Goal: Task Accomplishment & Management: Use online tool/utility

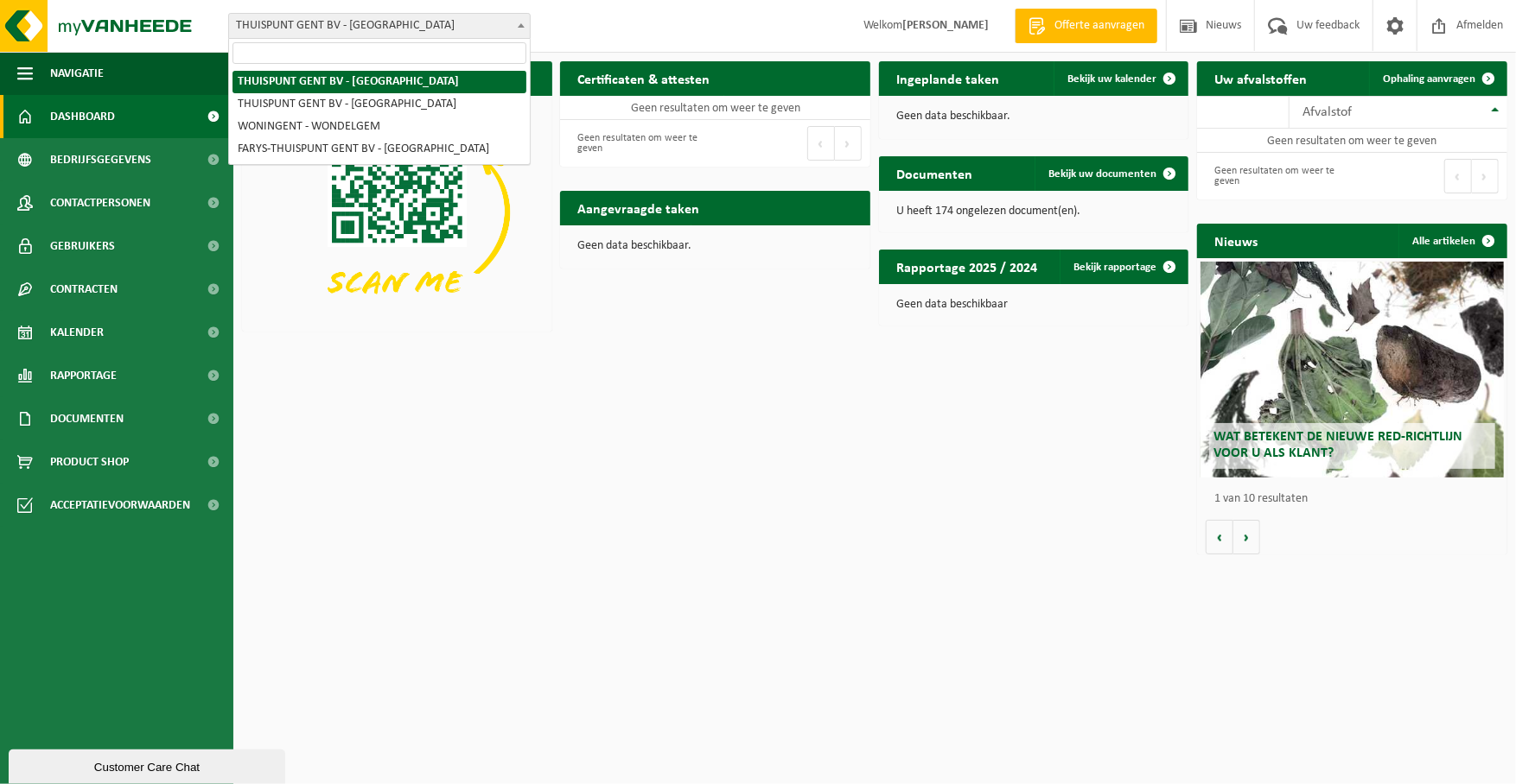
click at [516, 20] on span at bounding box center [520, 24] width 17 height 22
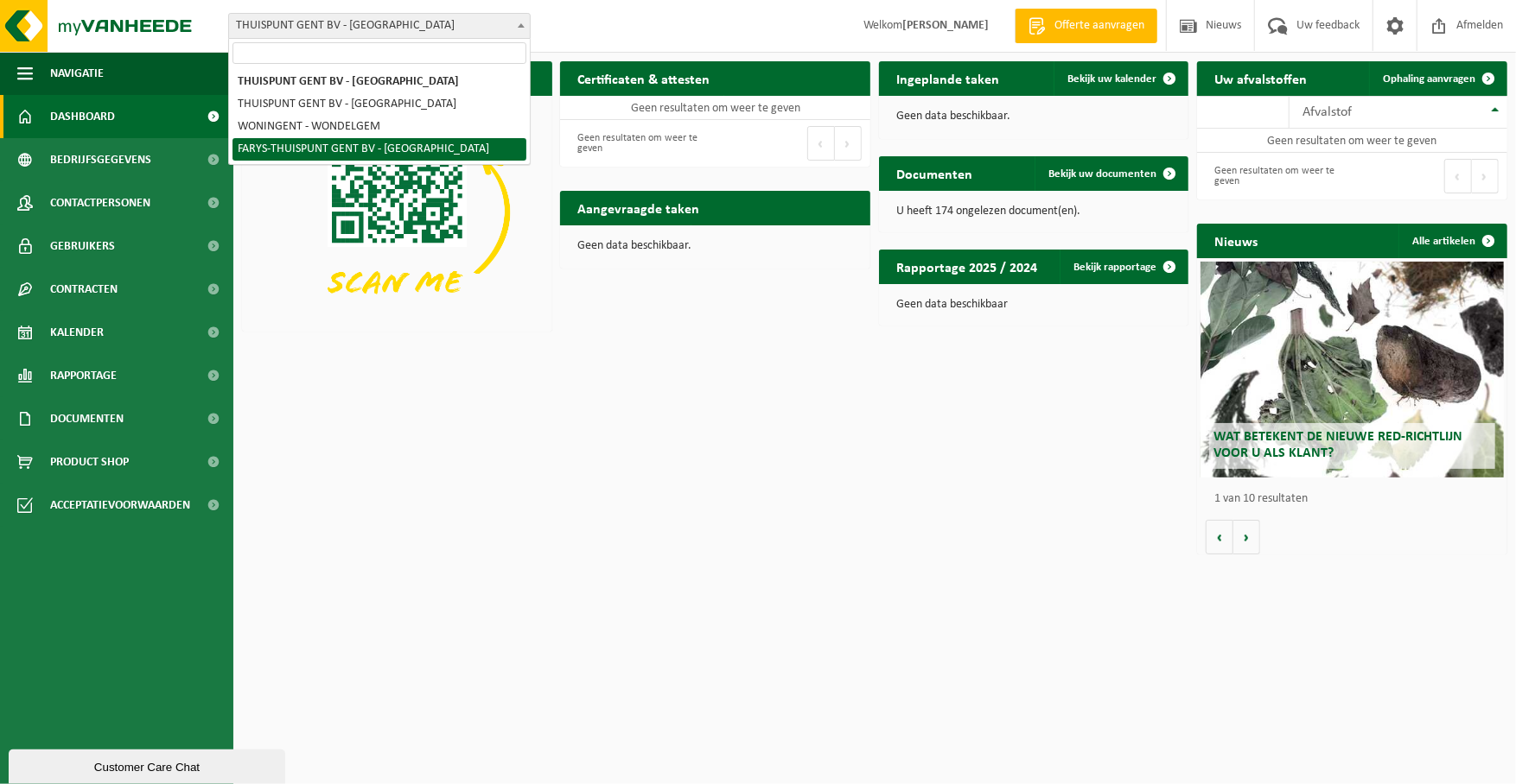
select select "126076"
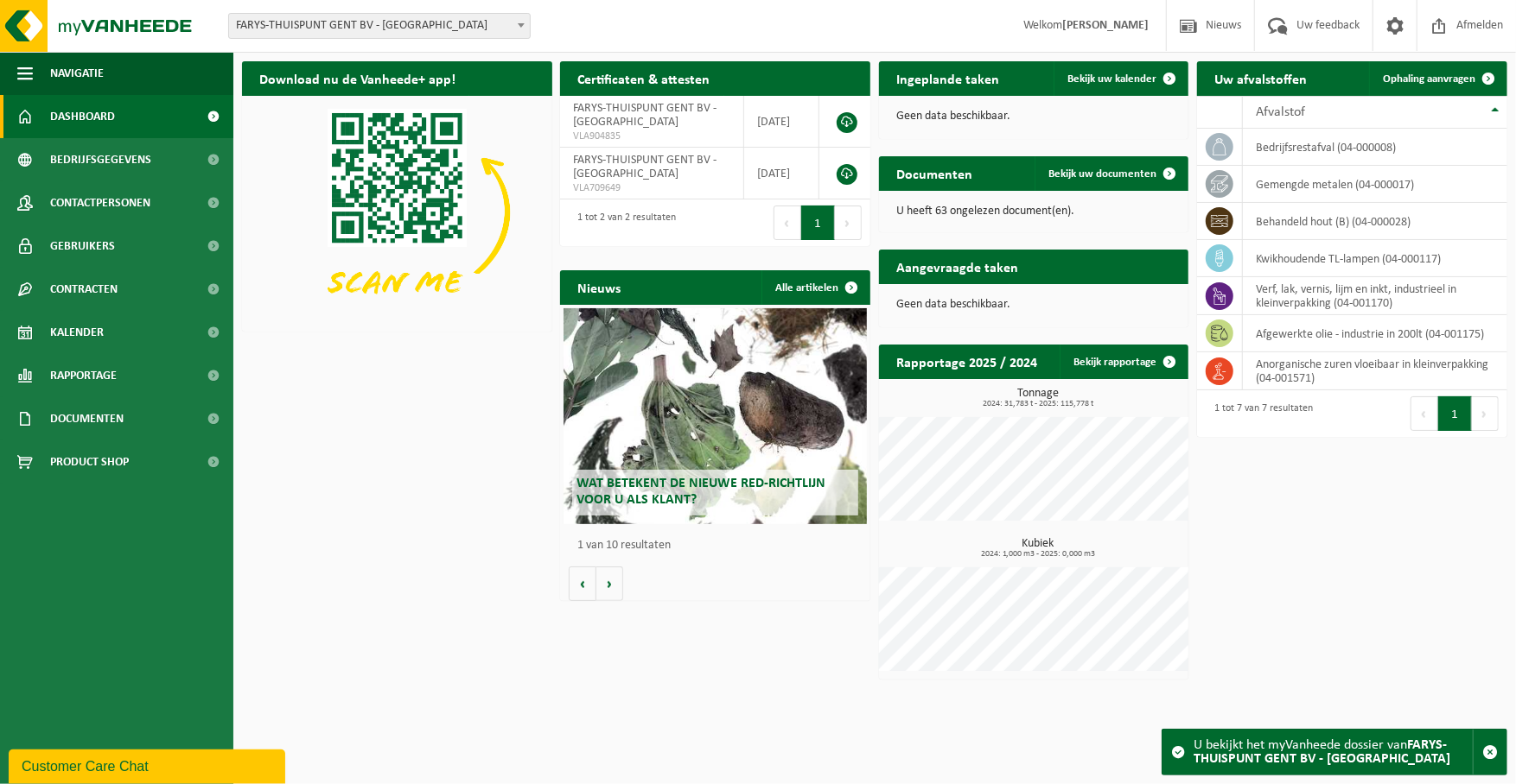
click at [452, 508] on div "Download nu de Vanheede+ app! Verberg Certificaten & attesten Bekijk uw certifi…" at bounding box center [874, 377] width 1274 height 649
click at [750, 685] on div "Download nu de Vanheede+ app! Verberg Certificaten & attesten Bekijk uw certifi…" at bounding box center [874, 377] width 1274 height 649
click at [1454, 81] on span "Ophaling aanvragen" at bounding box center [1429, 78] width 93 height 12
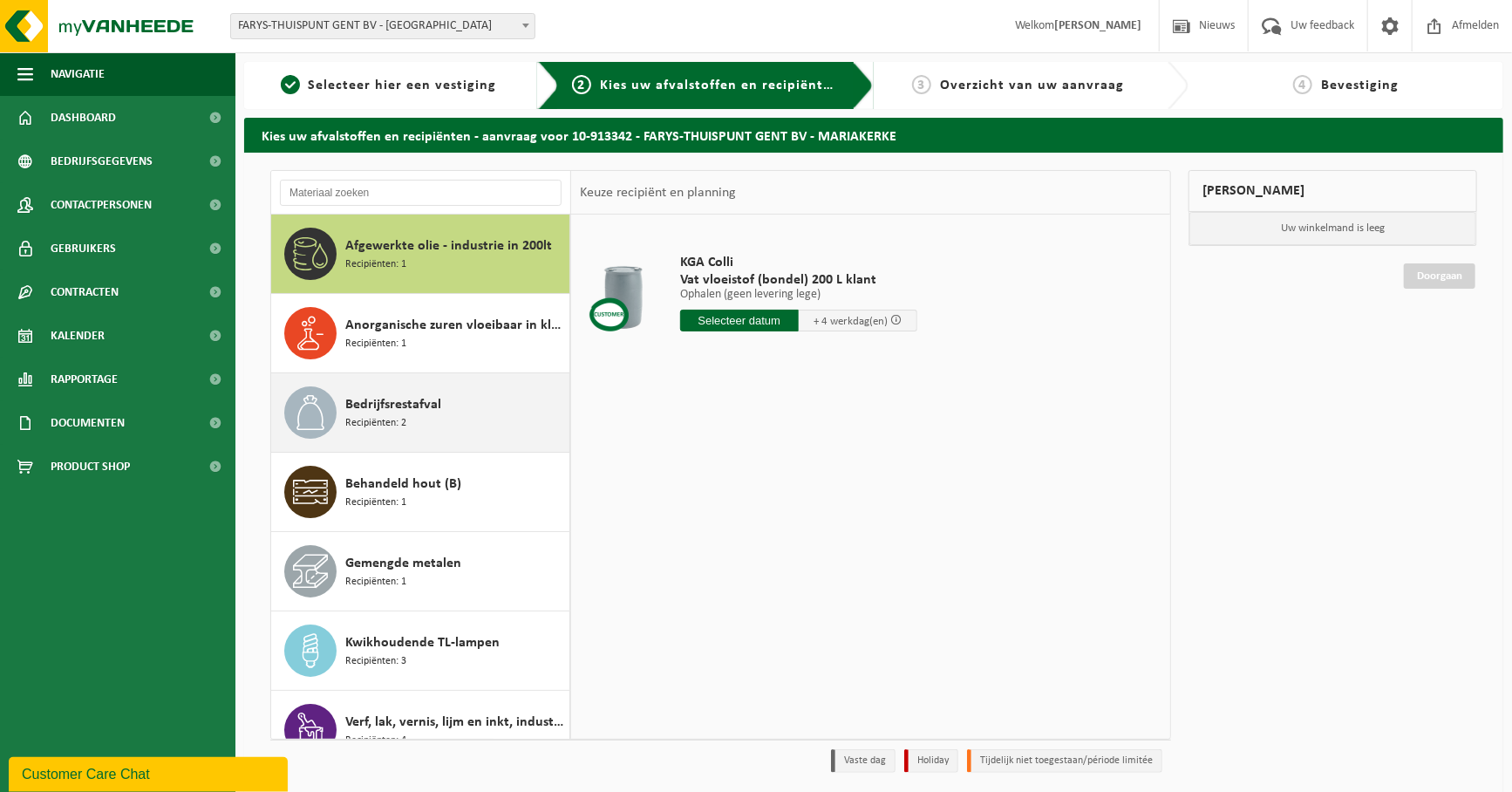
click at [448, 420] on div "Bedrijfsrestafval Recipiënten: 2" at bounding box center [456, 413] width 220 height 52
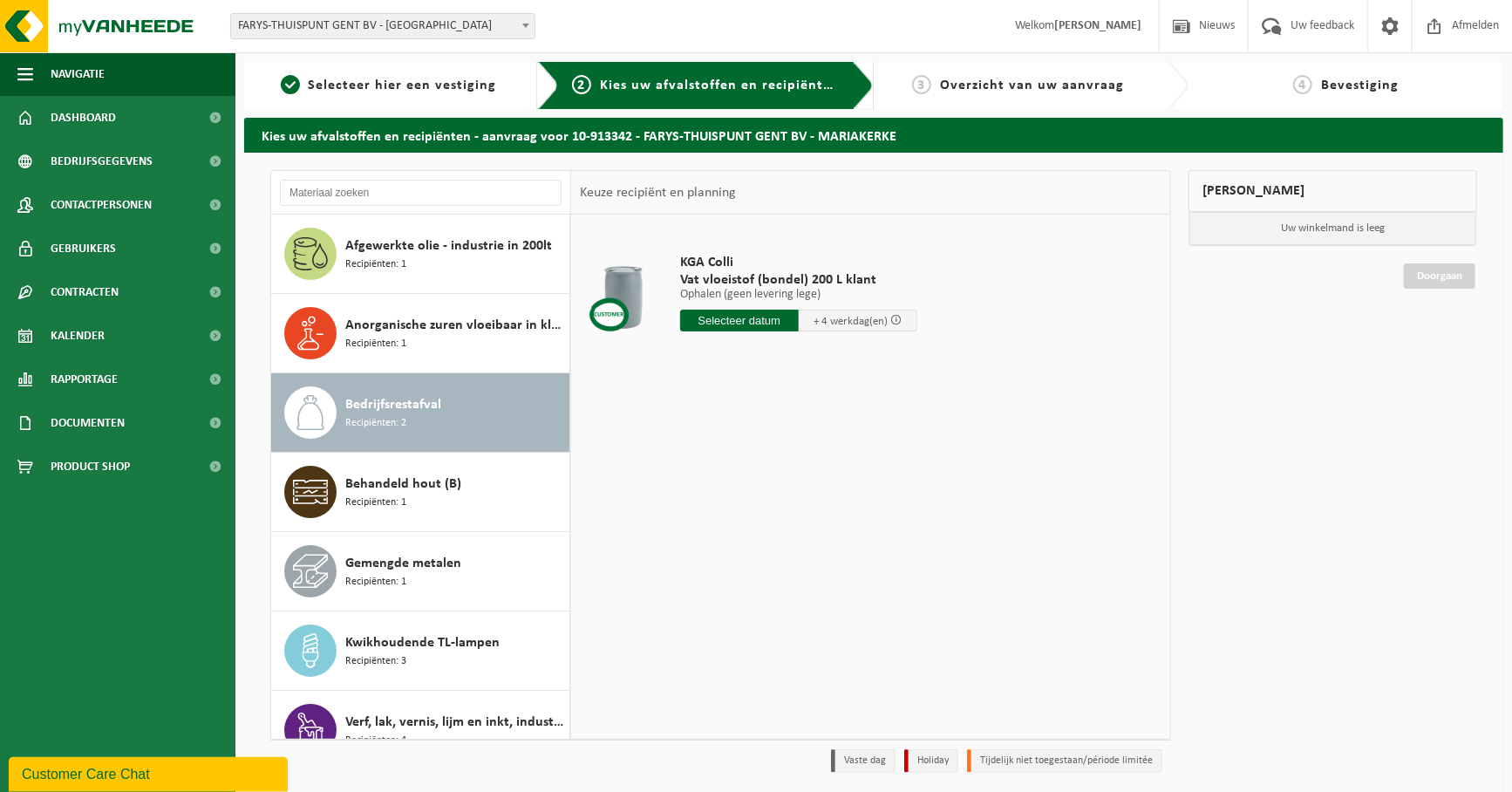
scroll to position [31, 0]
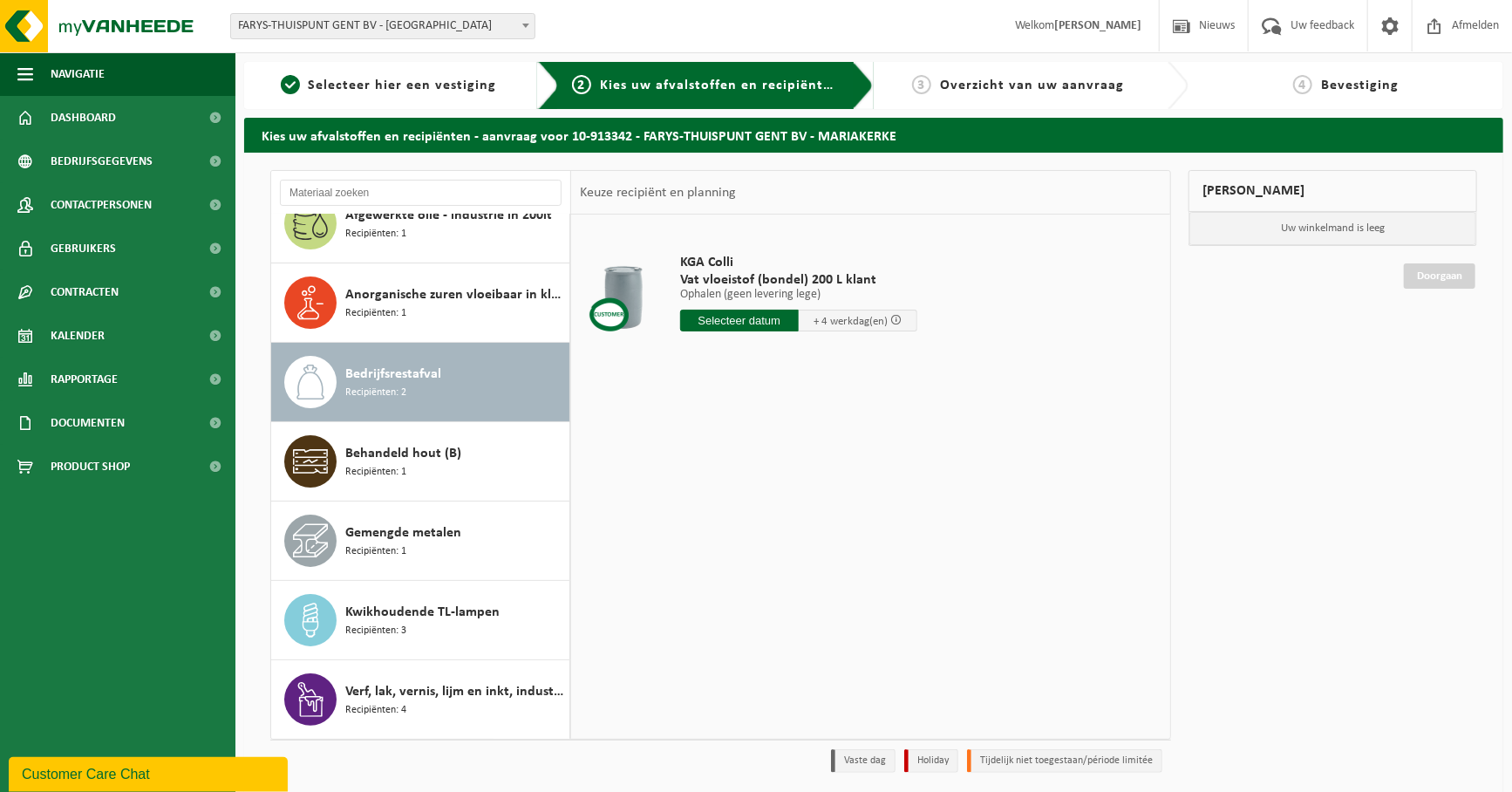
click at [784, 323] on input "text" at bounding box center [739, 321] width 119 height 22
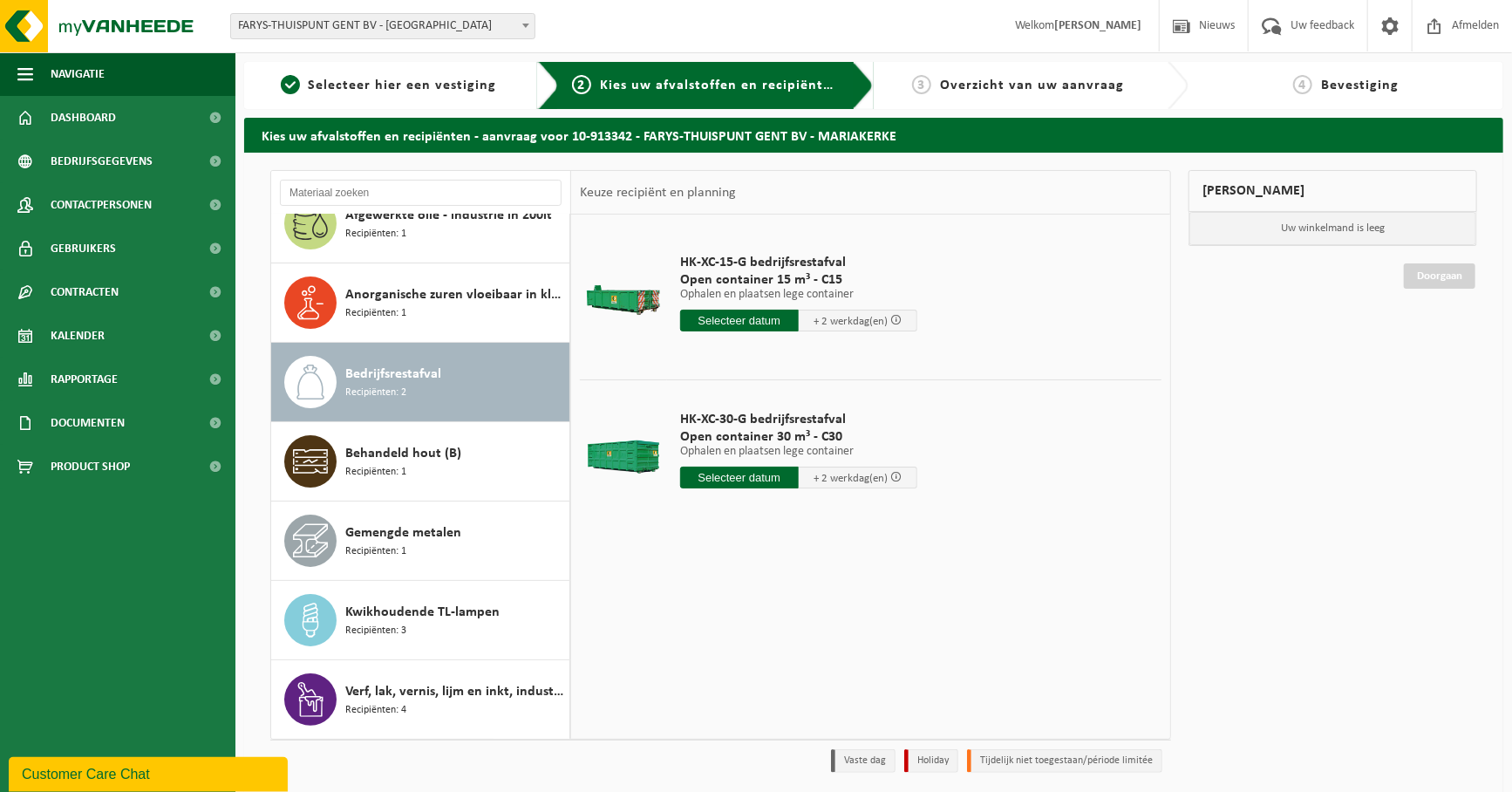
click at [755, 314] on input "text" at bounding box center [739, 321] width 119 height 22
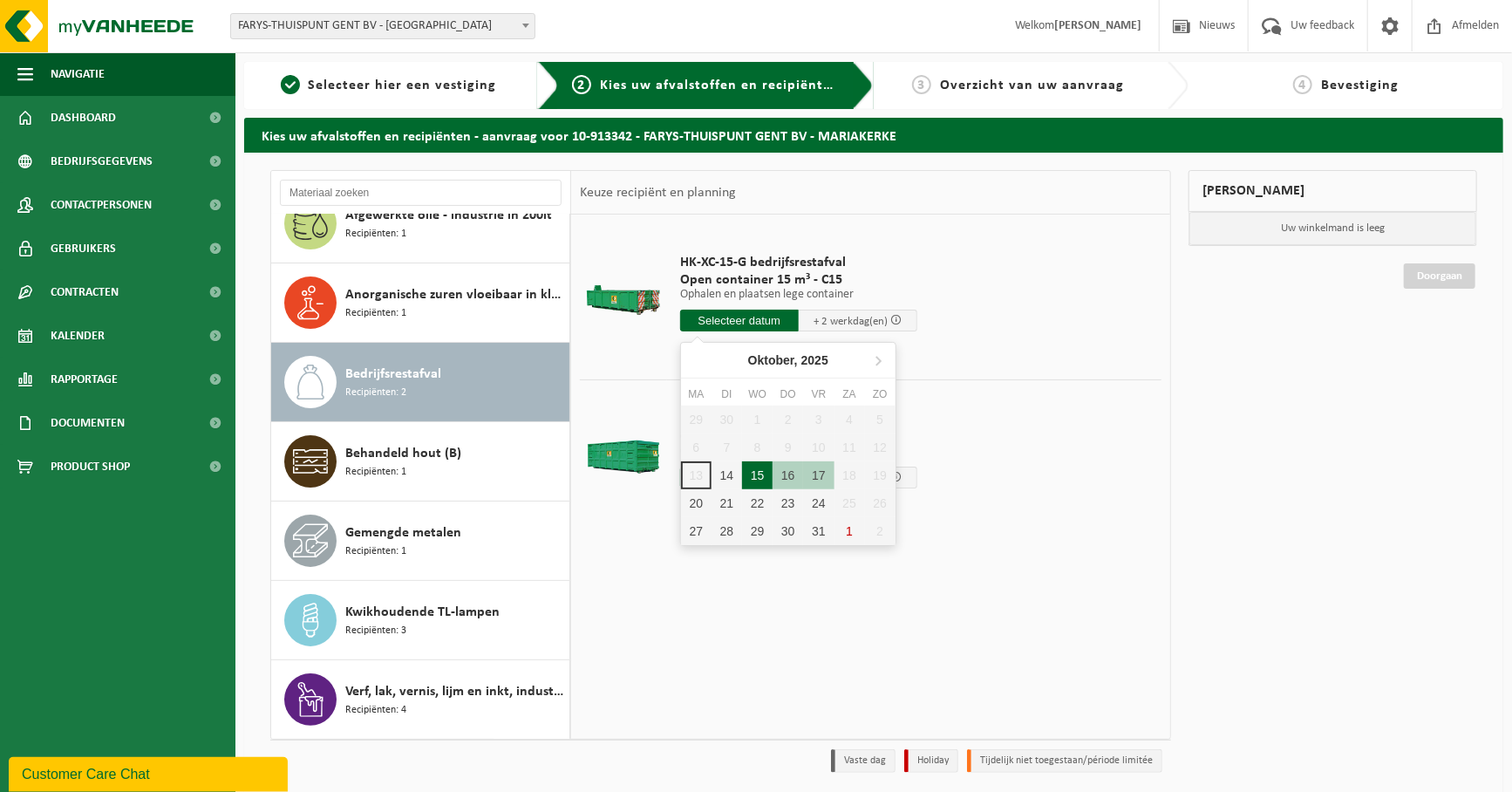
click at [747, 467] on div "15" at bounding box center [757, 475] width 31 height 28
type input "Van 2025-10-15"
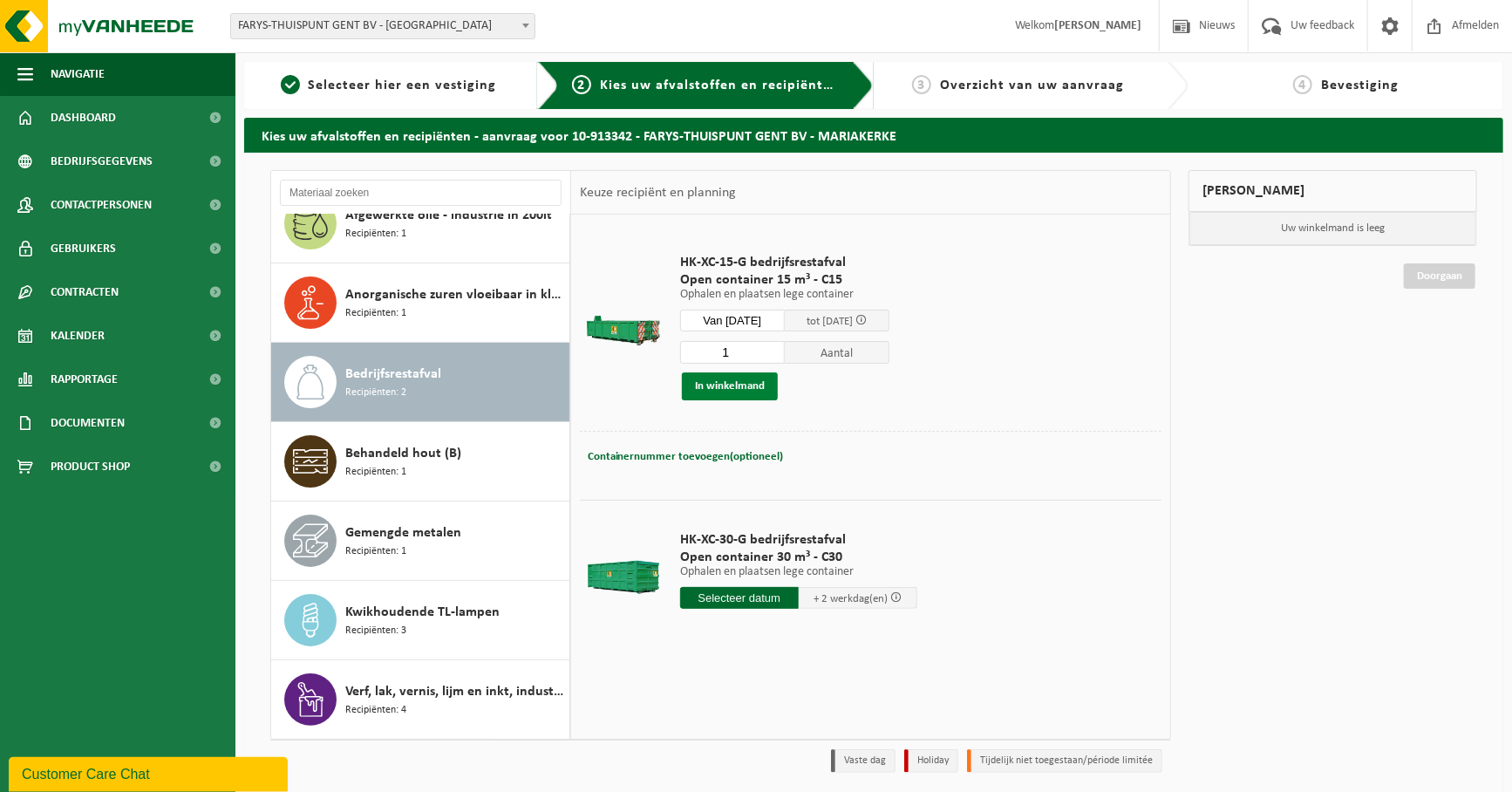
click at [760, 379] on button "In winkelmand" at bounding box center [729, 387] width 96 height 28
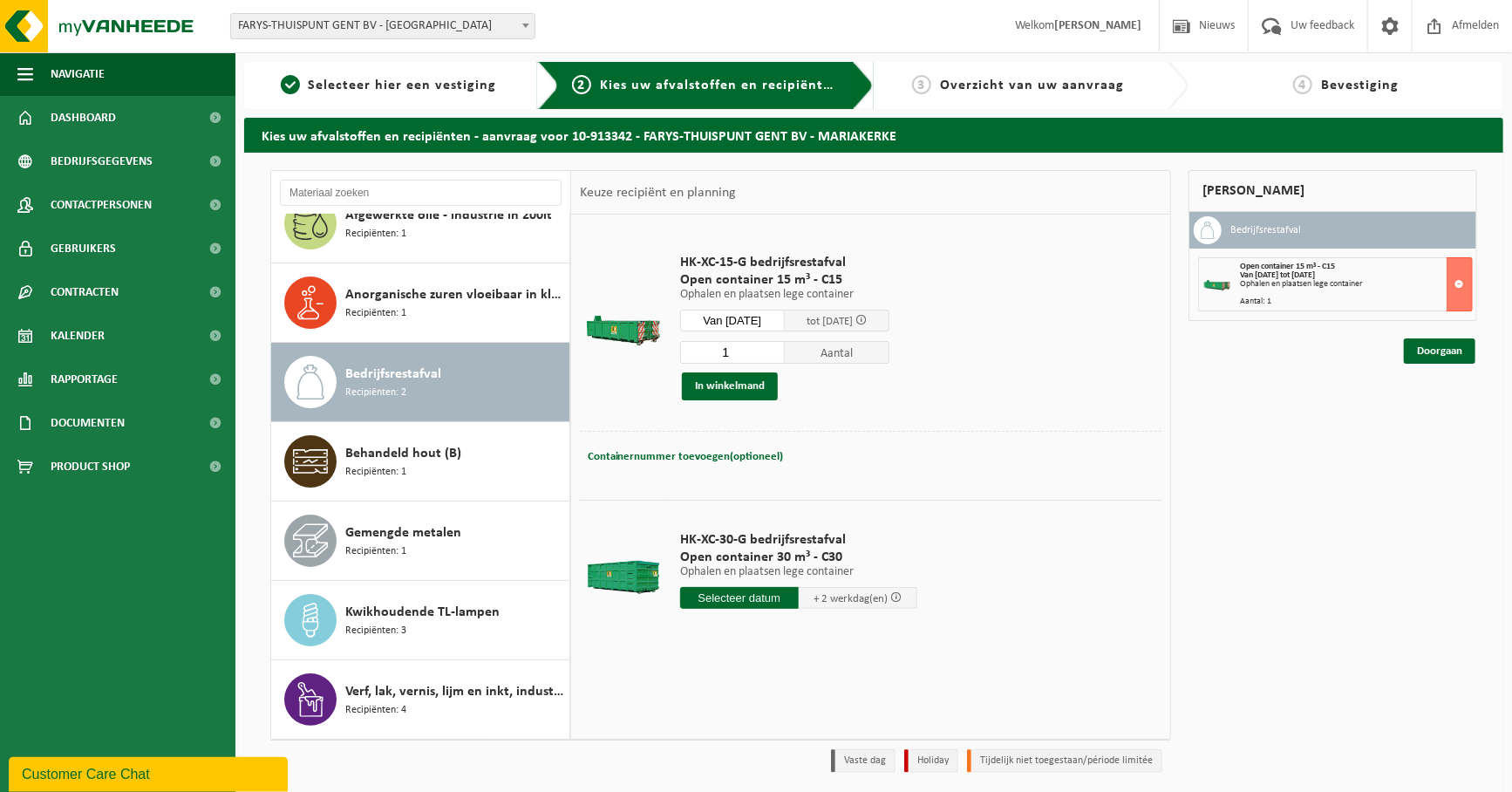
click at [1194, 445] on div "Mijn winkelmand Bedrijfsrestafval Open container 15 m³ - C15 Van 2025-10-15 tot…" at bounding box center [1333, 476] width 306 height 612
click at [1456, 364] on link "Doorgaan" at bounding box center [1439, 351] width 71 height 25
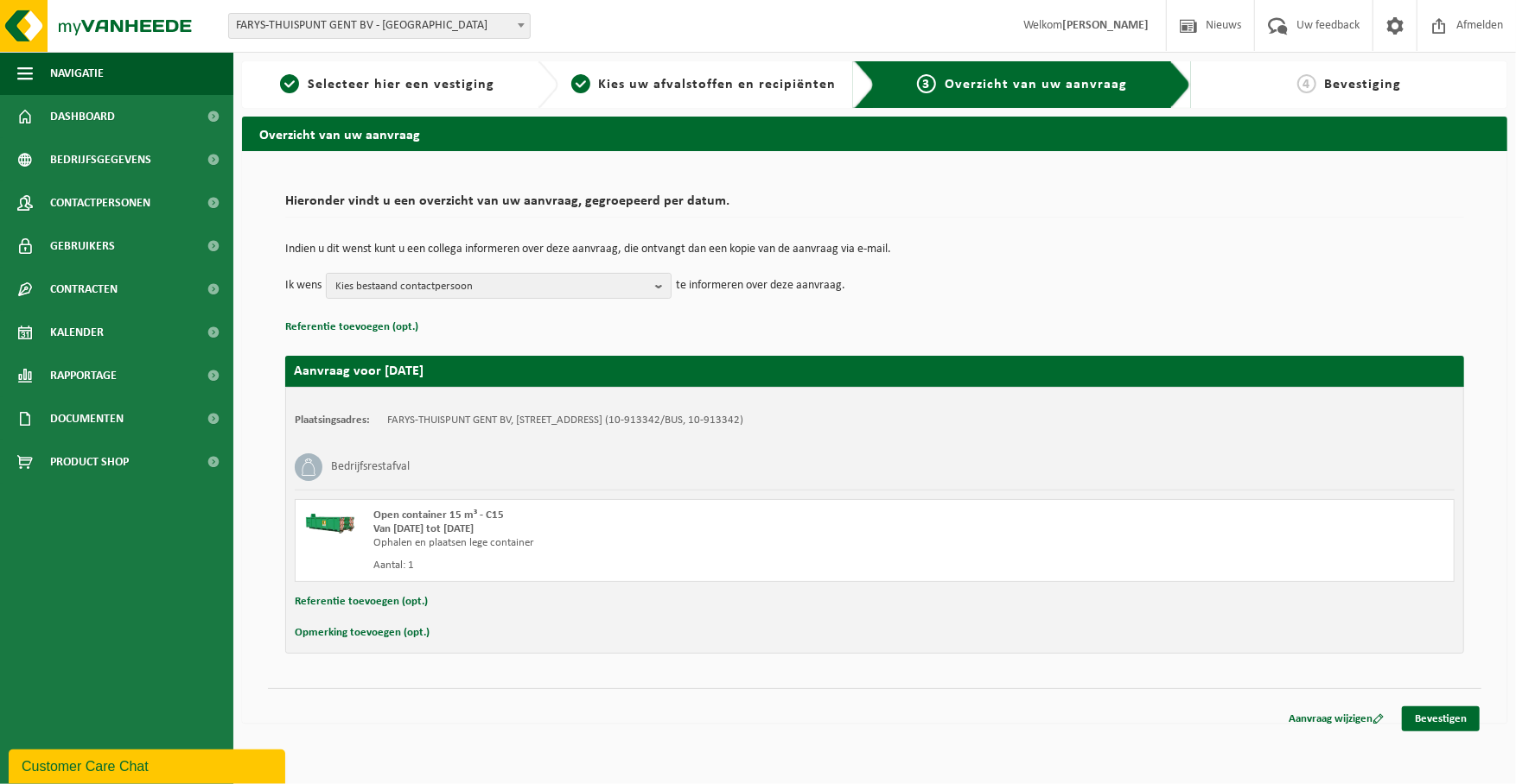
click at [720, 668] on div "Hieronder vindt u een overzicht van uw aanvraag, gegroepeerd per datum. Indien …" at bounding box center [874, 420] width 1214 height 503
click at [734, 713] on div "Hieronder vindt u een overzicht van uw aanvraag, gegroepeerd per datum. Indien …" at bounding box center [874, 437] width 1265 height 573
click at [1455, 727] on link "Bevestigen" at bounding box center [1440, 719] width 78 height 25
